Goal: Find contact information: Find contact information

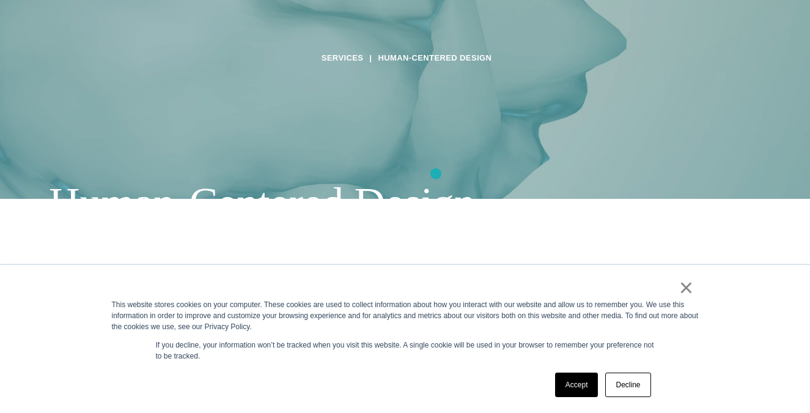
scroll to position [318, 0]
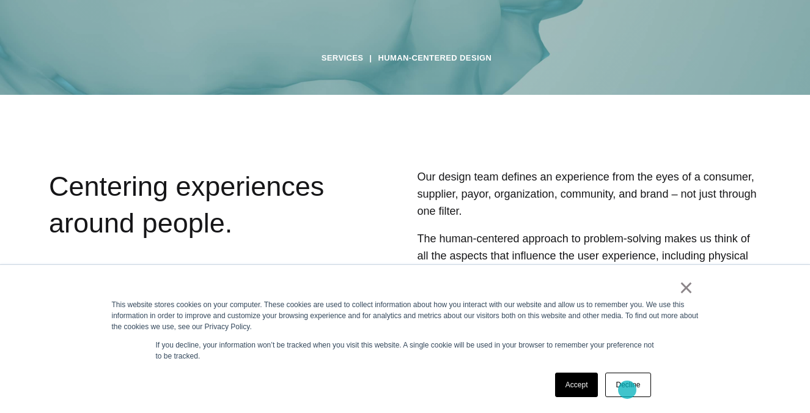
click at [628, 389] on link "Decline" at bounding box center [627, 384] width 45 height 24
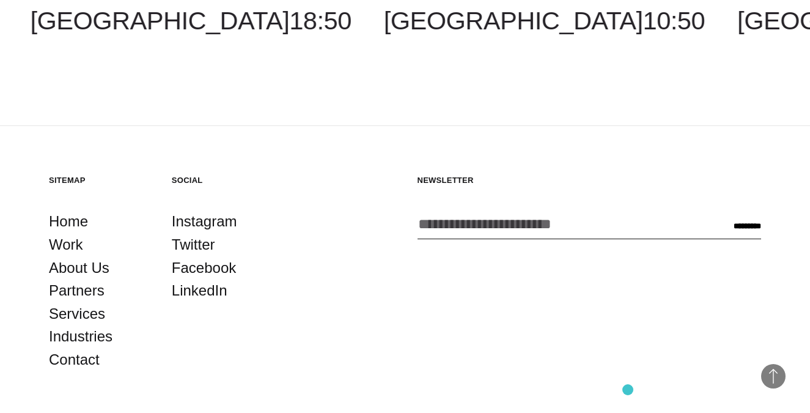
scroll to position [2085, 0]
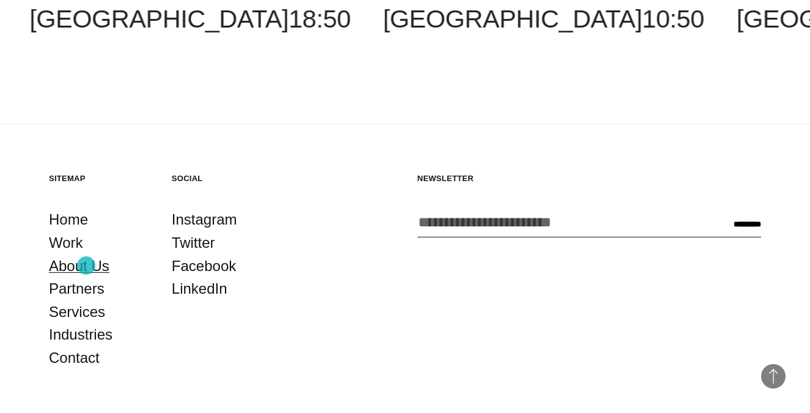
click at [86, 266] on link "About Us" at bounding box center [79, 265] width 61 height 23
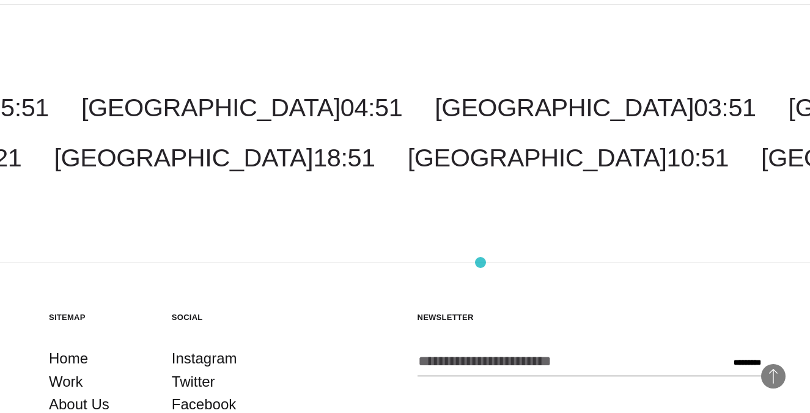
scroll to position [3931, 0]
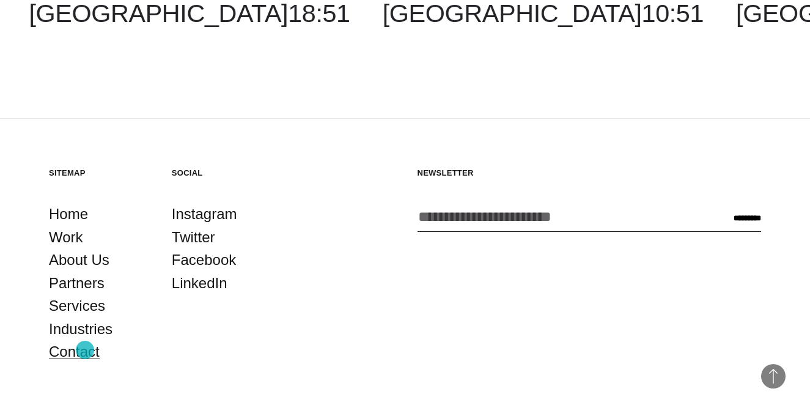
click at [85, 350] on link "Contact" at bounding box center [74, 351] width 51 height 23
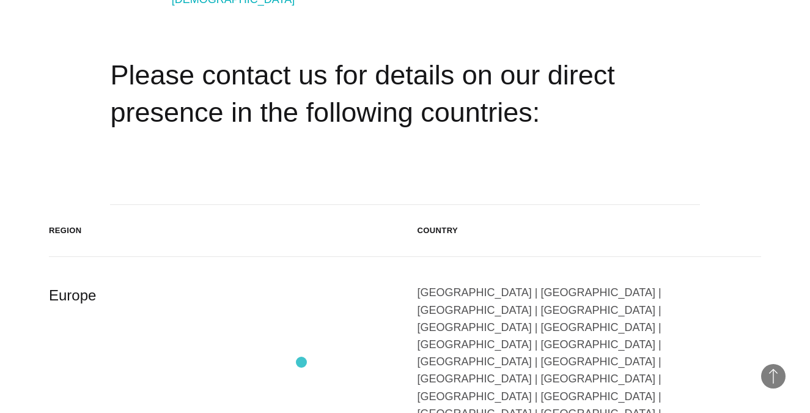
scroll to position [1970, 0]
click at [691, 283] on div "Austria | Belgium | Bulgaria | Czech Republic | Denmark | Finland | France | Ge…" at bounding box center [590, 369] width 344 height 172
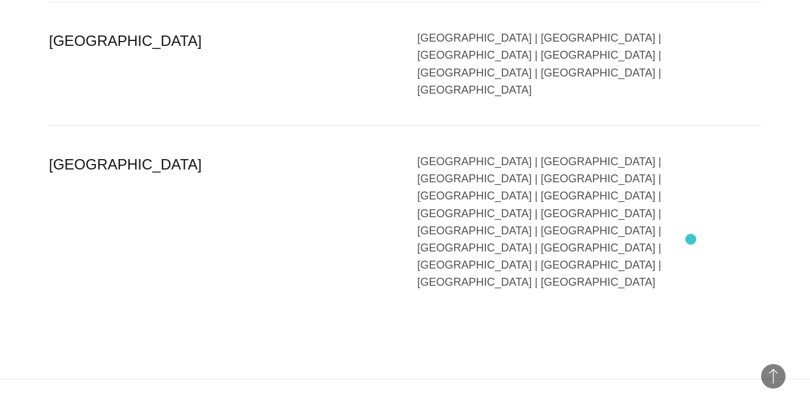
scroll to position [3006, 0]
